Goal: Transaction & Acquisition: Purchase product/service

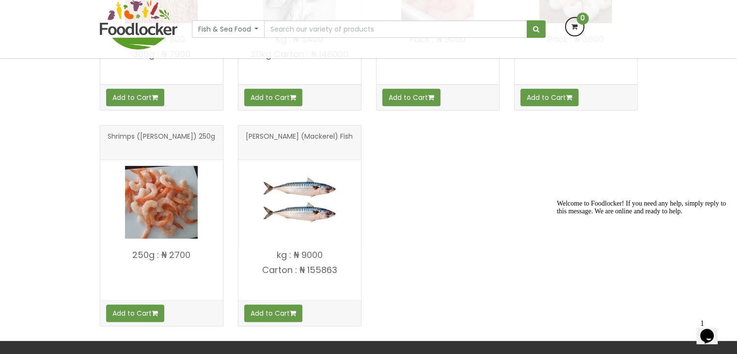
scroll to position [343, 0]
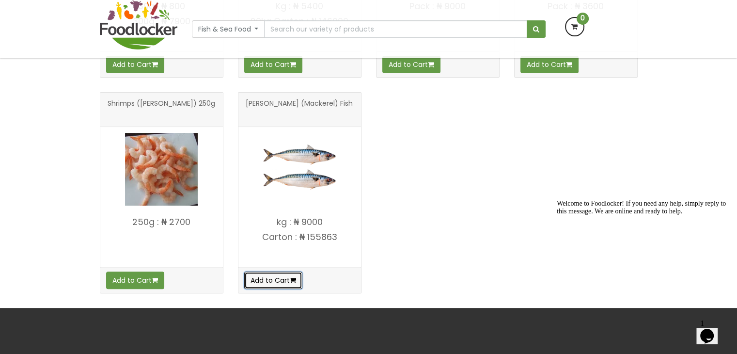
click at [271, 282] on button "Add to Cart" at bounding box center [273, 279] width 58 height 17
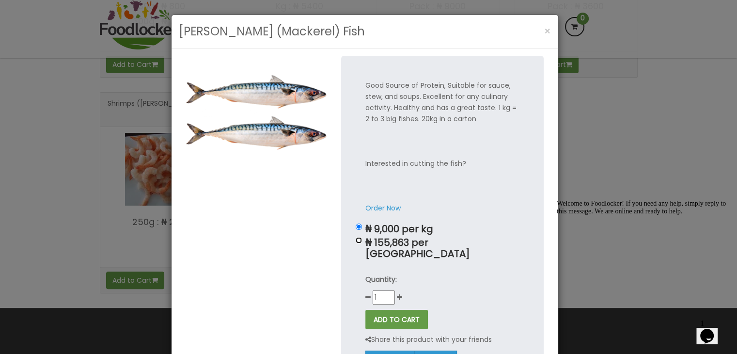
click at [358, 241] on input "₦ 155,863 per [GEOGRAPHIC_DATA]" at bounding box center [359, 240] width 6 height 6
radio input "true"
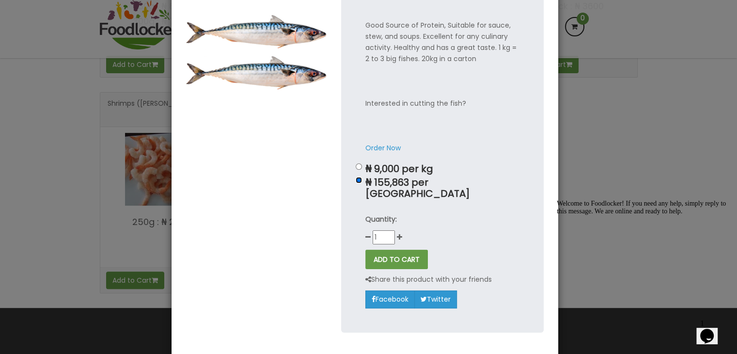
scroll to position [0, 0]
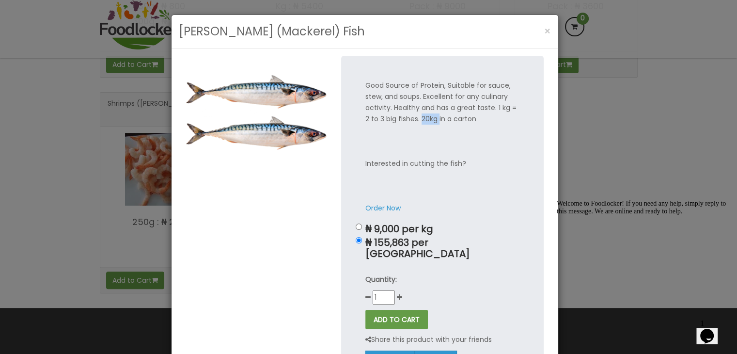
drag, startPoint x: 436, startPoint y: 118, endPoint x: 419, endPoint y: 119, distance: 17.0
click at [419, 119] on p "Good Source of Protein, Suitable for sauce, stew, and soups. Excellent for any …" at bounding box center [442, 147] width 154 height 134
drag, startPoint x: 397, startPoint y: 228, endPoint x: 364, endPoint y: 226, distance: 33.0
click at [365, 226] on p "₦ 9,000 per kg" at bounding box center [442, 228] width 154 height 11
click at [557, 200] on icon "Chat attention grabber" at bounding box center [557, 200] width 0 height 0
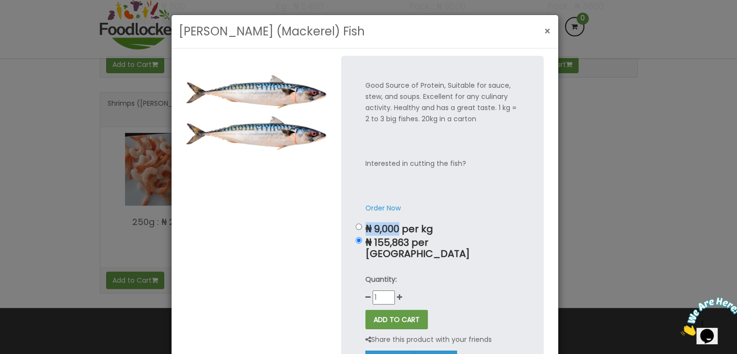
click at [544, 31] on span "×" at bounding box center [547, 31] width 7 height 14
